Goal: Transaction & Acquisition: Purchase product/service

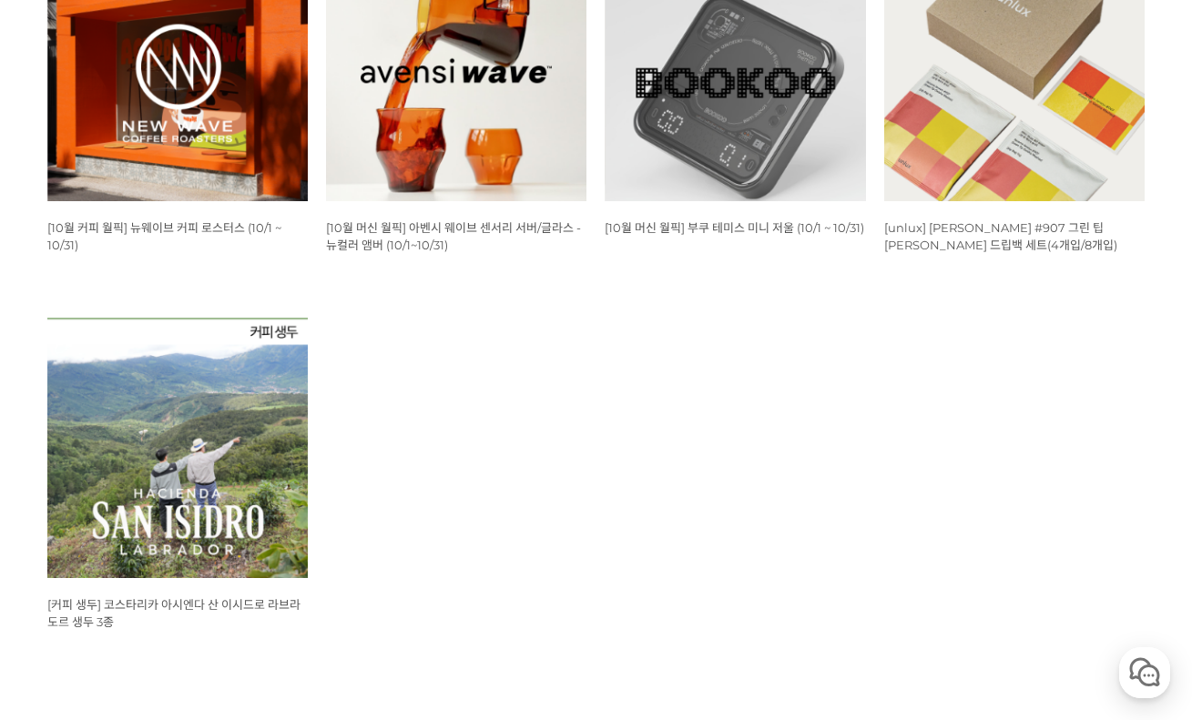
scroll to position [695, 0]
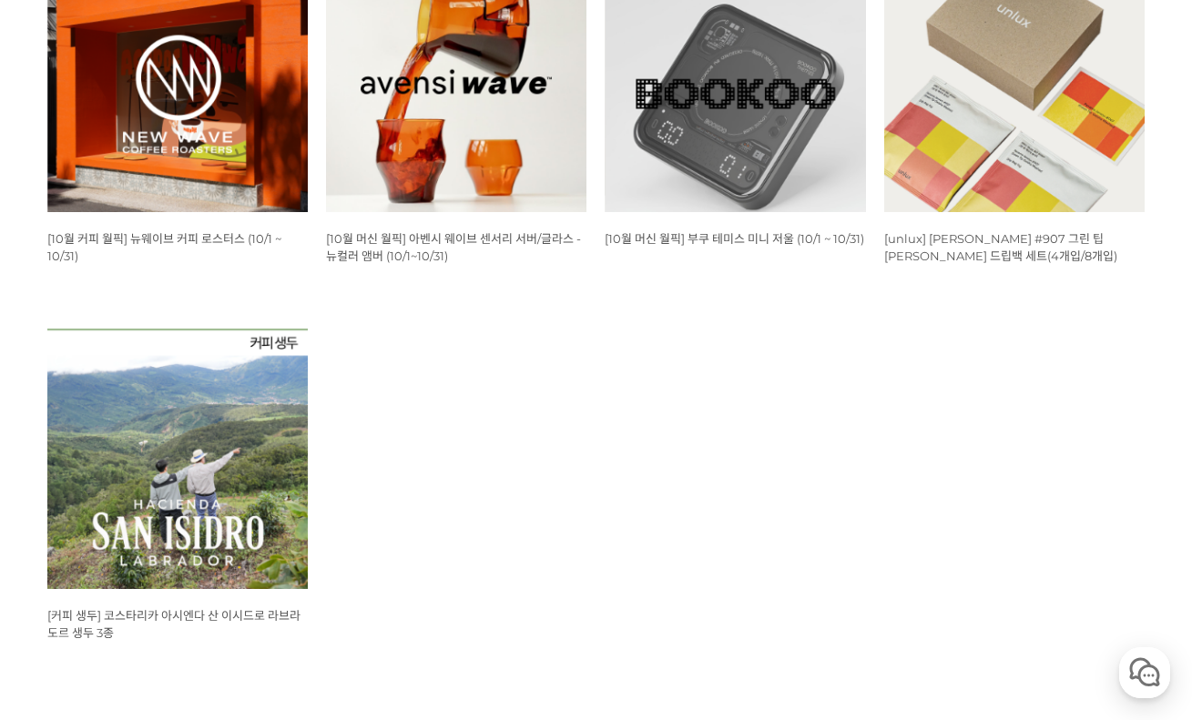
click at [230, 177] on img at bounding box center [177, 82] width 260 height 260
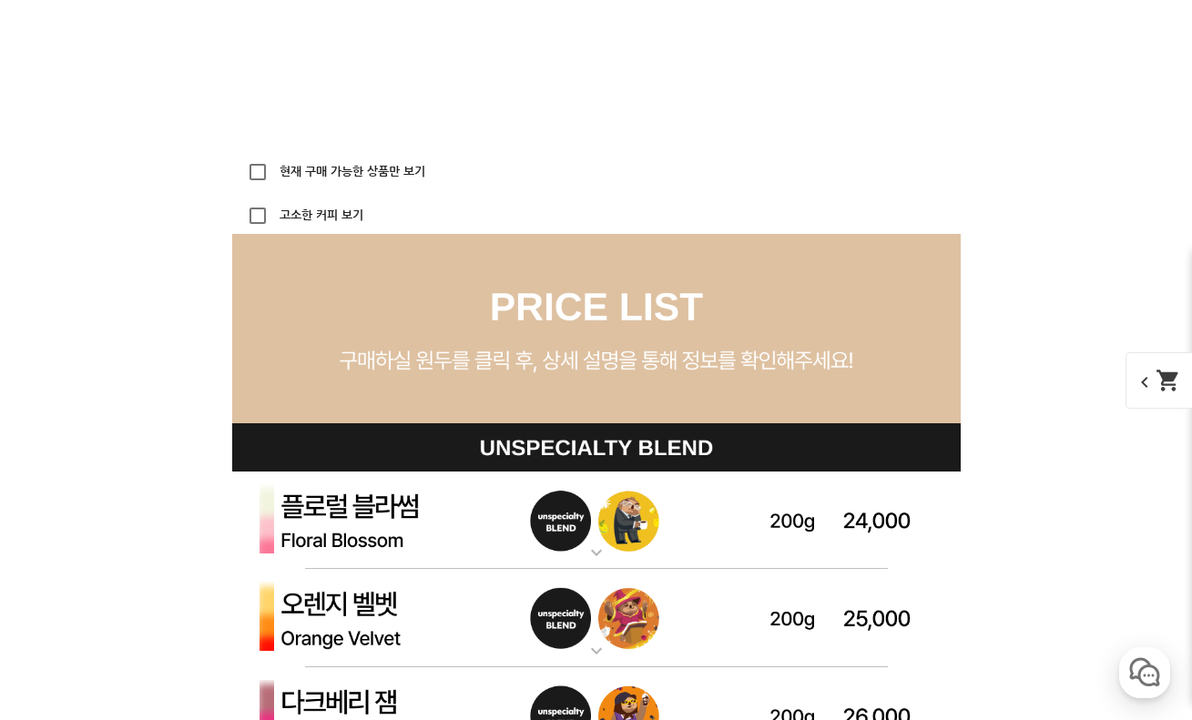
scroll to position [5100, 0]
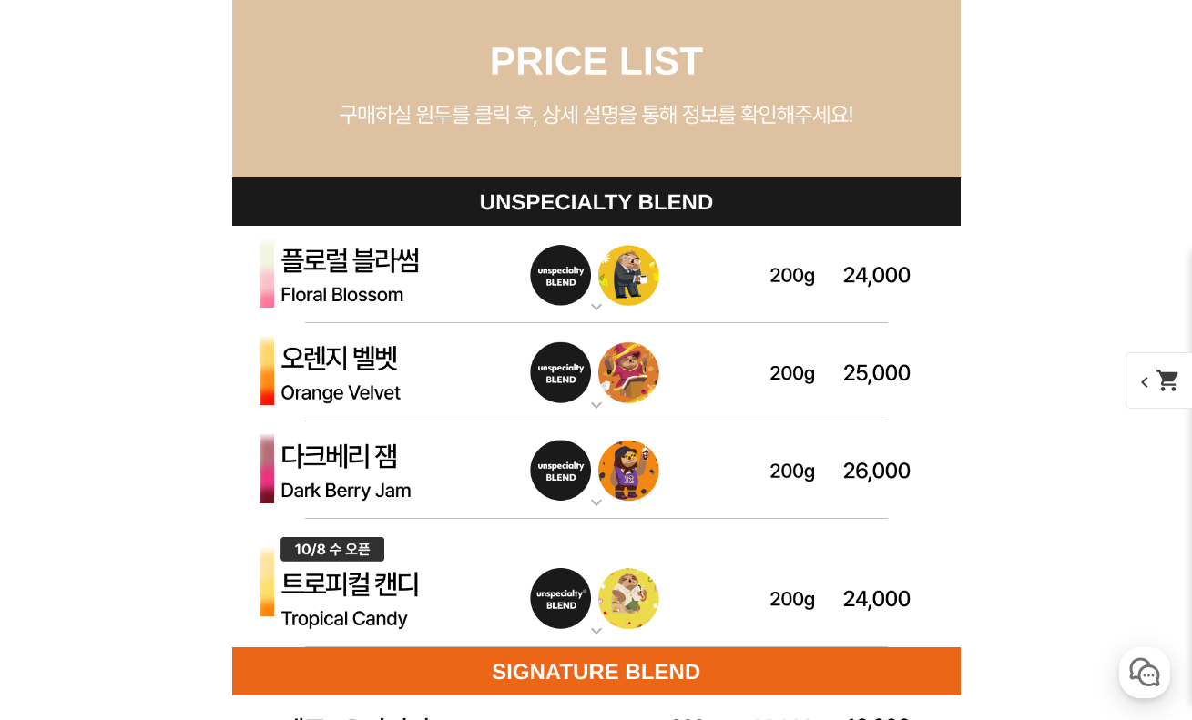
click at [311, 444] on img at bounding box center [596, 471] width 729 height 98
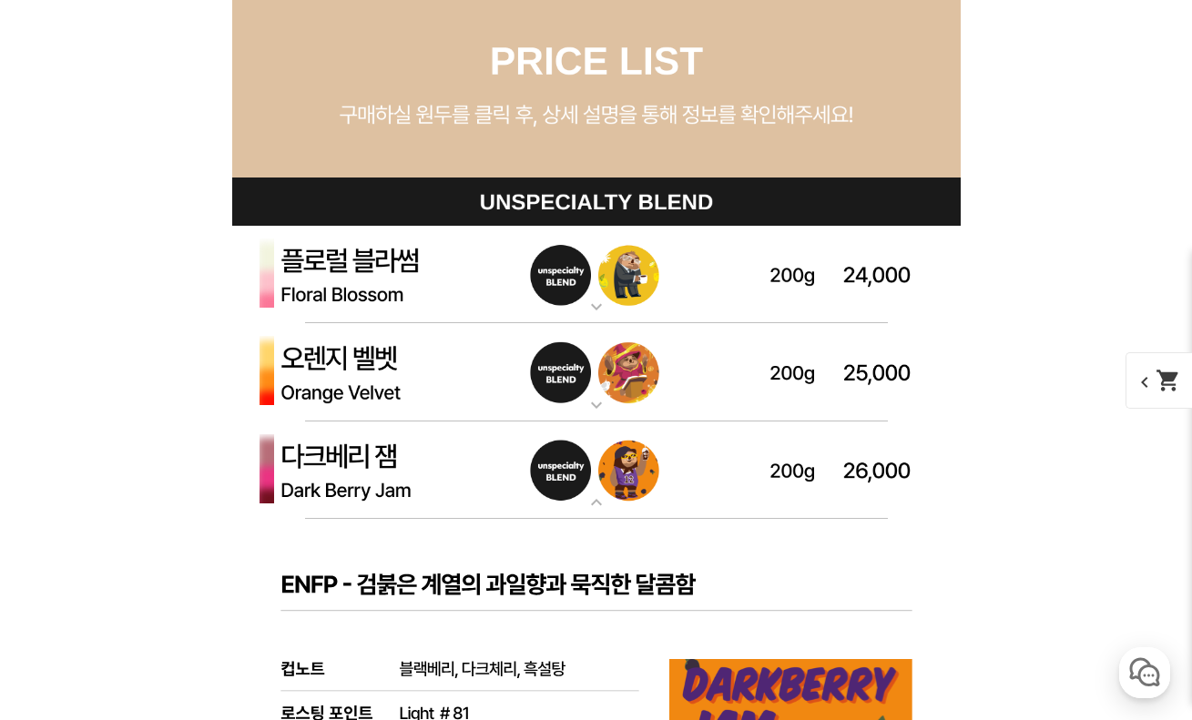
drag, startPoint x: 311, startPoint y: 444, endPoint x: 315, endPoint y: 453, distance: 10.2
click at [315, 453] on img at bounding box center [596, 471] width 729 height 98
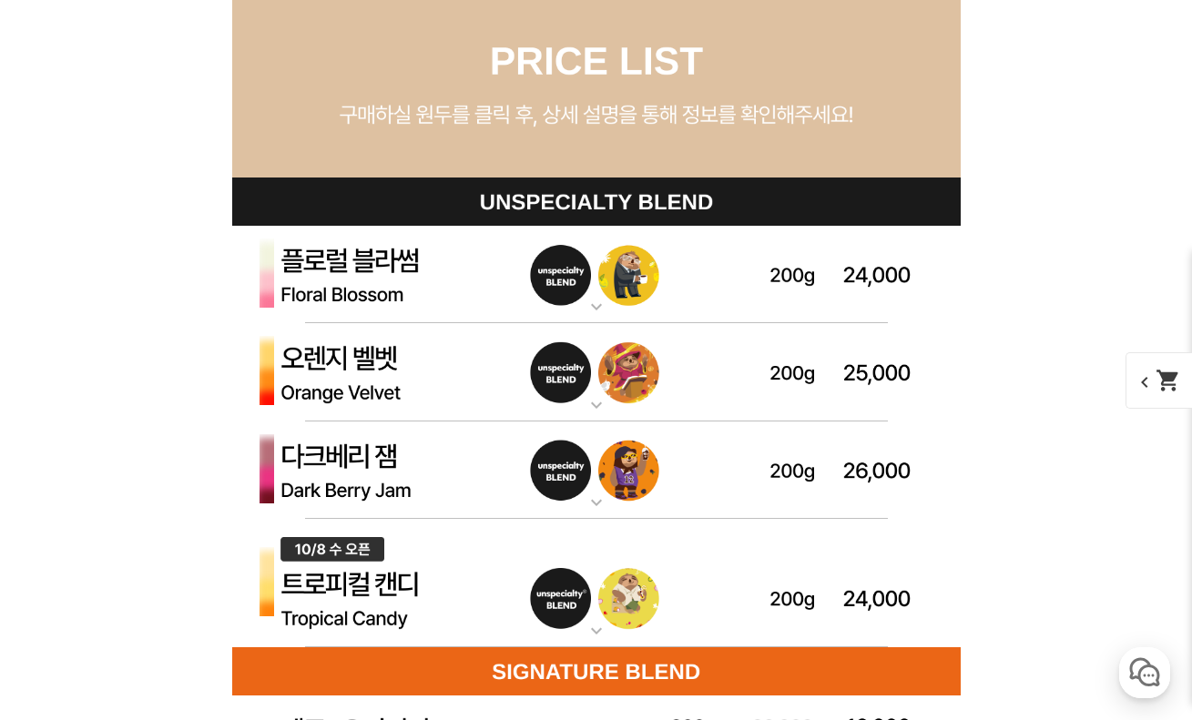
click at [315, 453] on img at bounding box center [596, 471] width 729 height 98
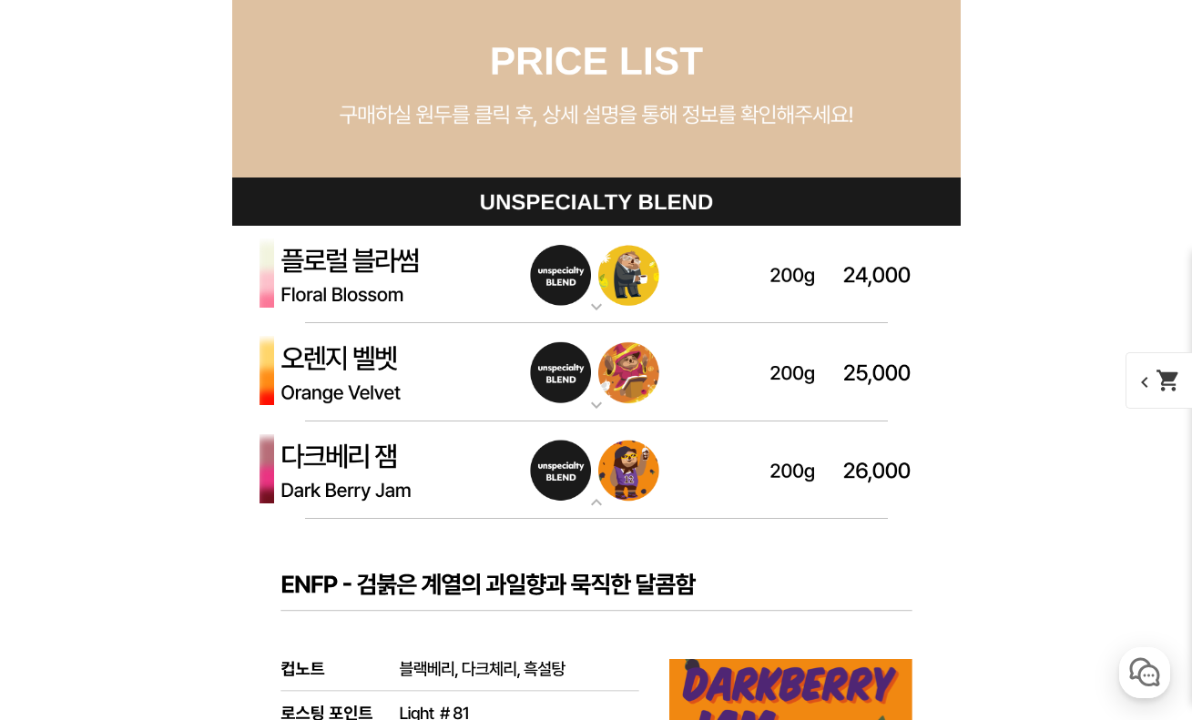
click at [301, 444] on img at bounding box center [596, 471] width 729 height 98
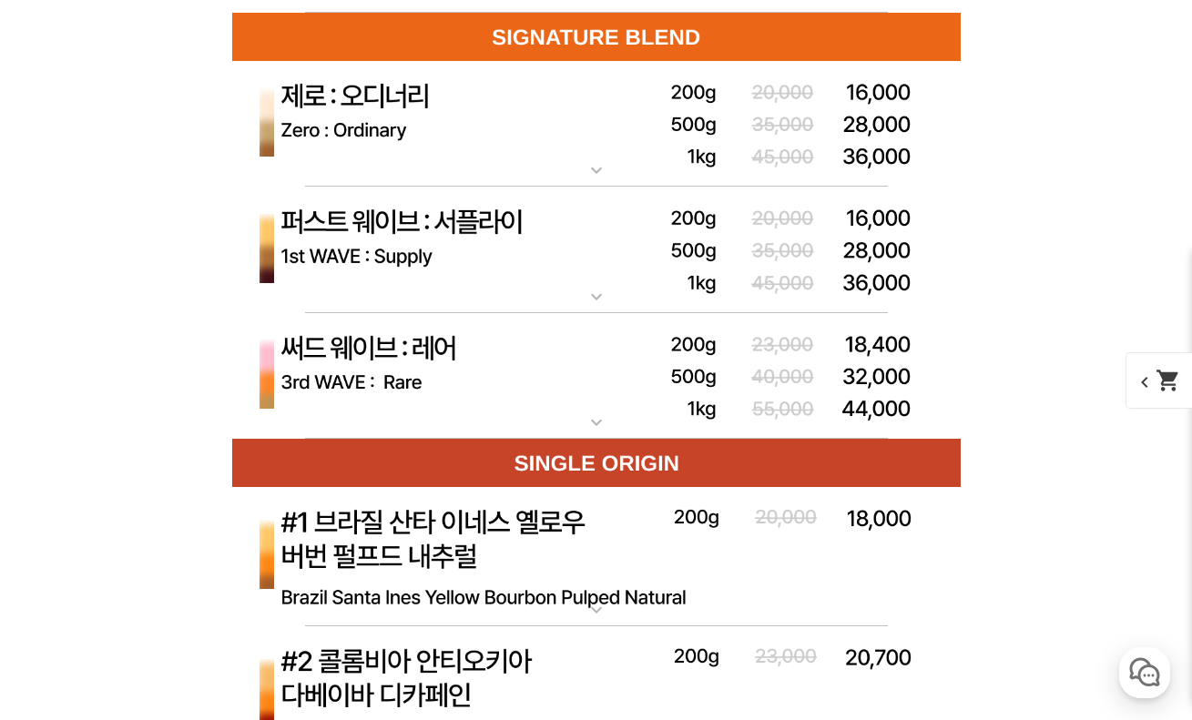
scroll to position [5955, 0]
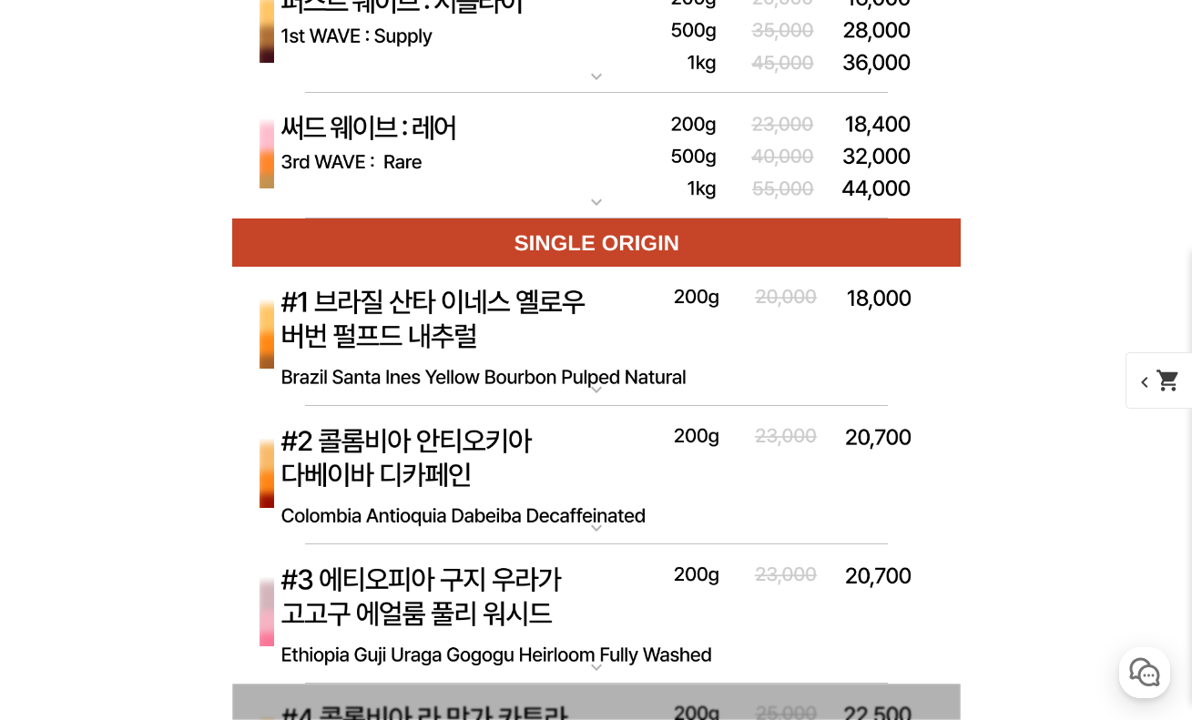
click at [374, 407] on p "#2 콜롬비아 [PERSON_NAME]" at bounding box center [596, 413] width 729 height 15
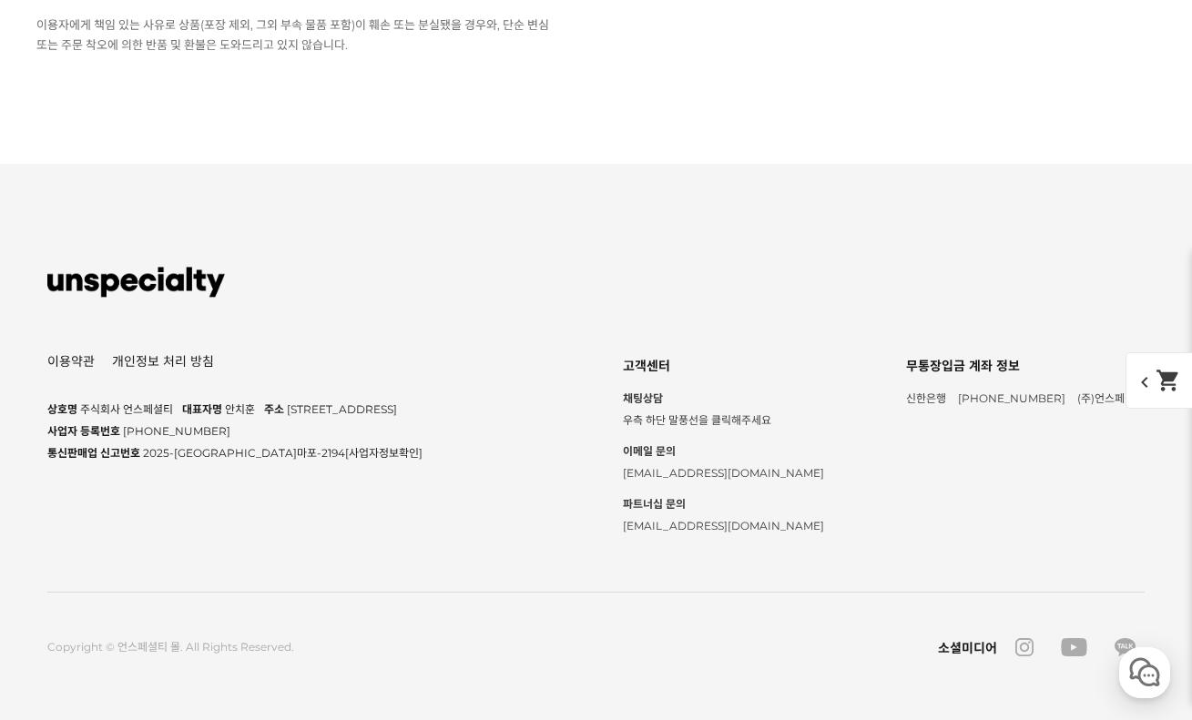
scroll to position [26009, 0]
